Goal: Transaction & Acquisition: Purchase product/service

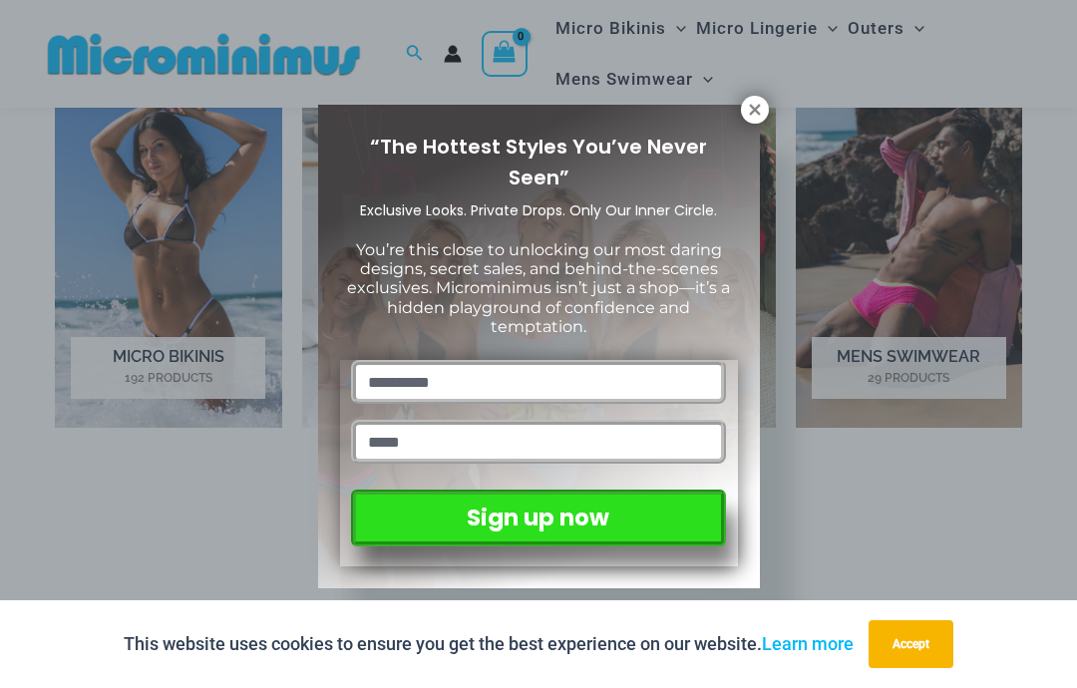
scroll to position [1326, 0]
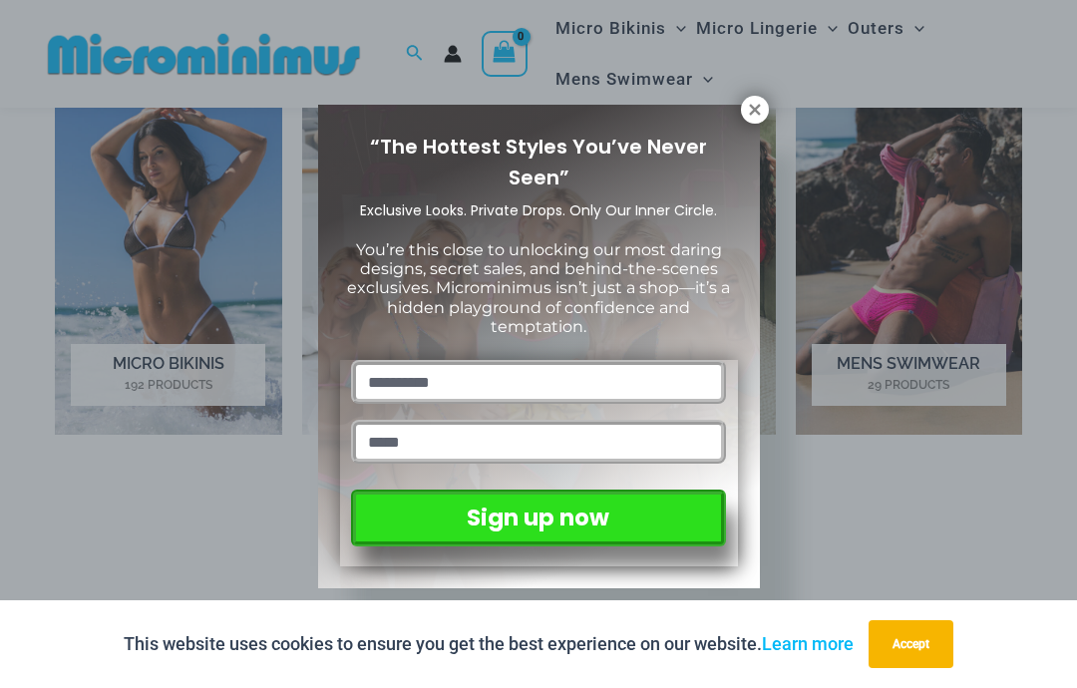
click at [761, 107] on icon at bounding box center [755, 110] width 18 height 18
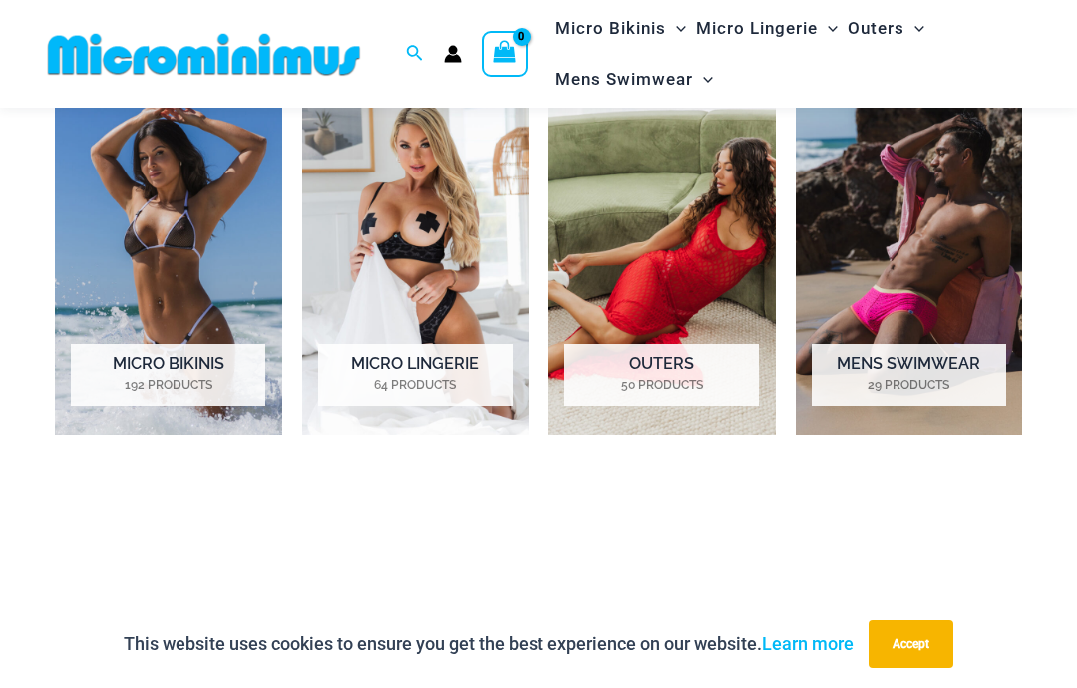
click at [762, 114] on img "Visit product category Outers" at bounding box center [662, 257] width 227 height 355
